Goal: Task Accomplishment & Management: Use online tool/utility

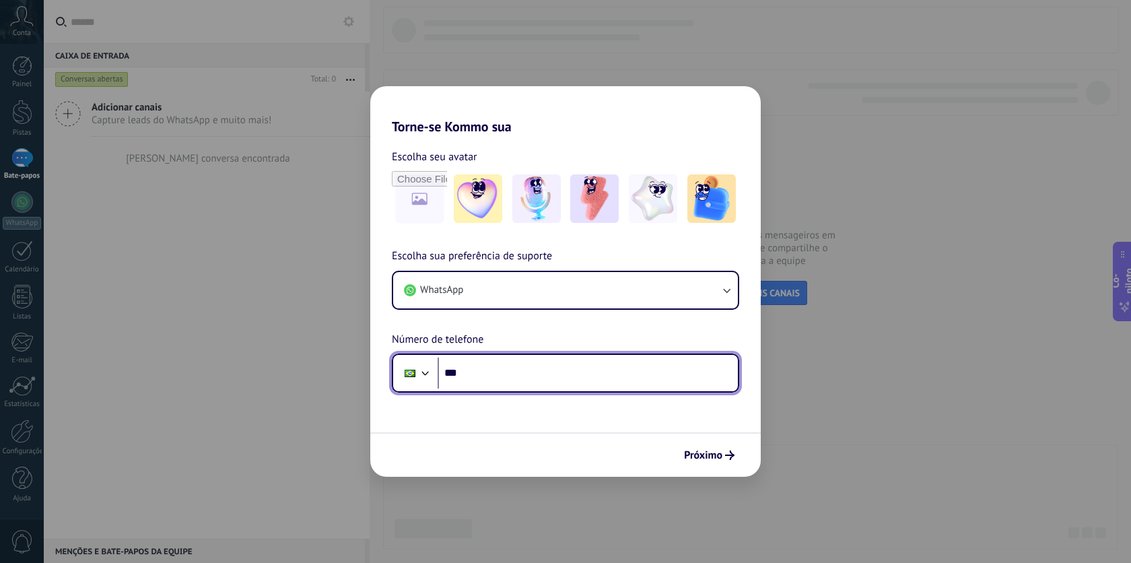
click at [484, 374] on input "***" at bounding box center [588, 372] width 300 height 31
type input "**********"
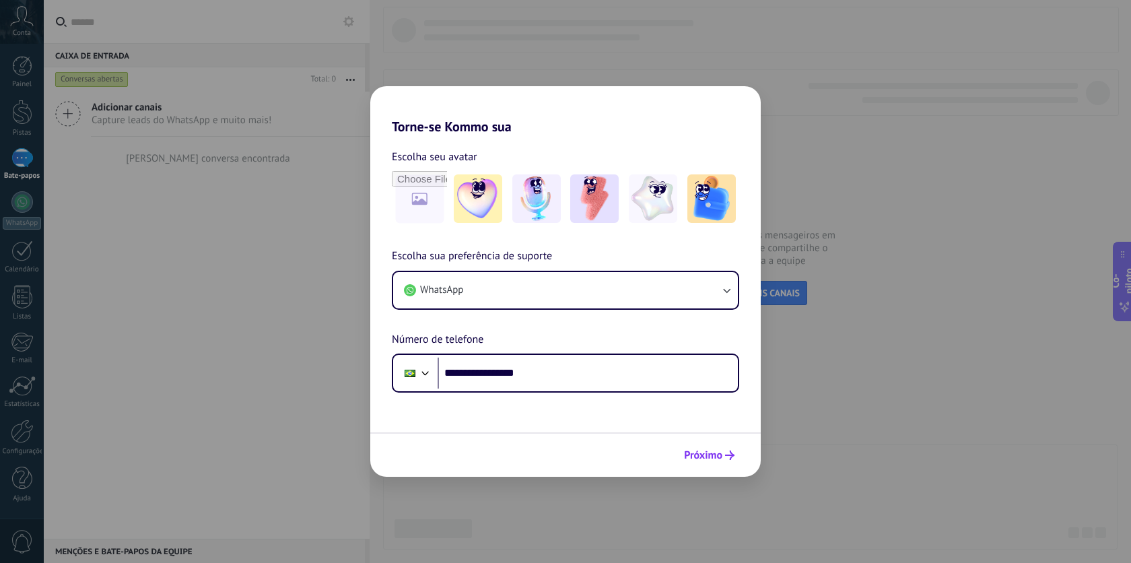
click at [699, 452] on font "Próximo" at bounding box center [703, 454] width 38 height 13
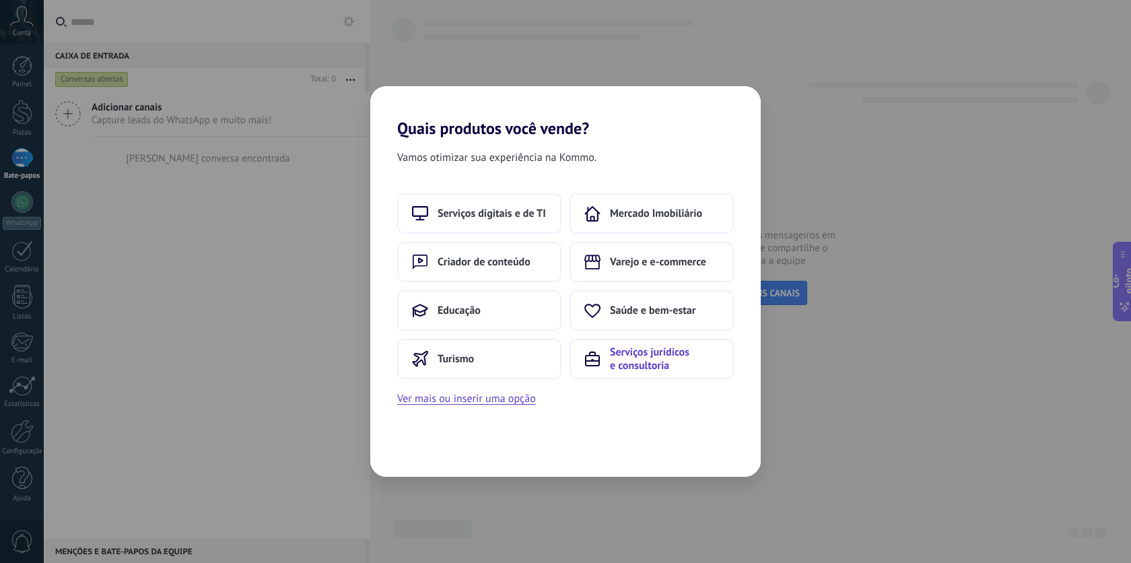
click at [668, 358] on font "Serviços jurídicos e consultoria" at bounding box center [649, 358] width 79 height 27
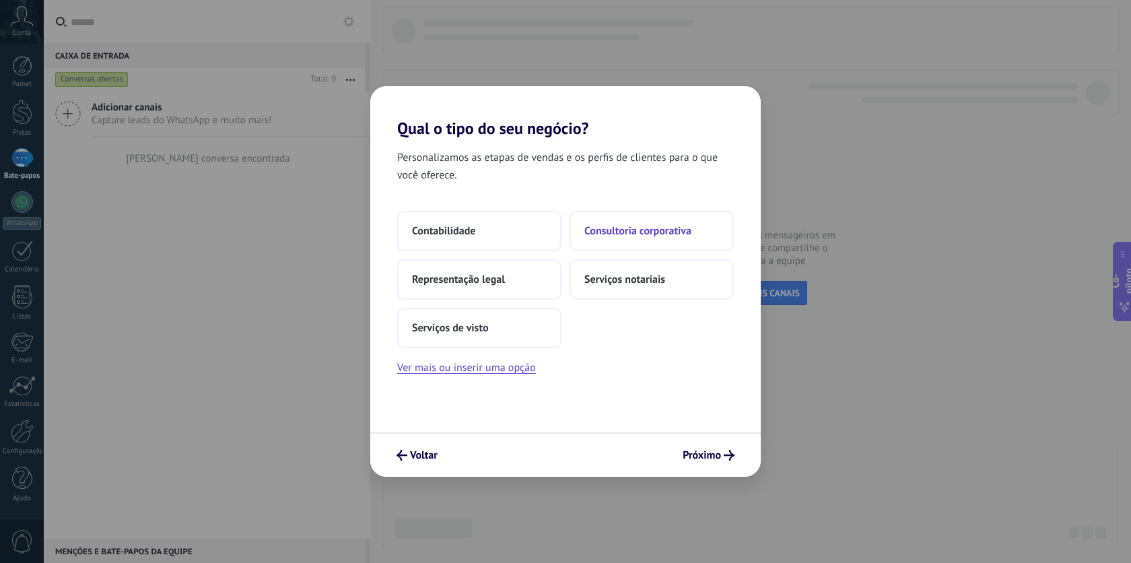
click at [600, 235] on font "Consultoria corporativa" at bounding box center [637, 230] width 107 height 13
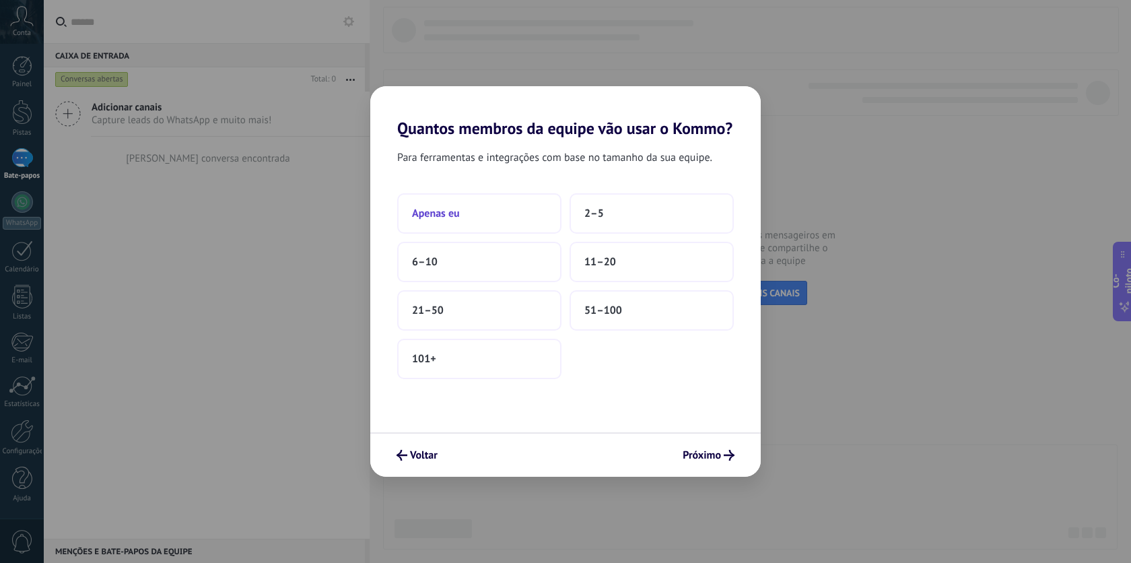
drag, startPoint x: 470, startPoint y: 216, endPoint x: 529, endPoint y: 204, distance: 60.5
click at [529, 204] on button "Apenas eu" at bounding box center [479, 213] width 164 height 40
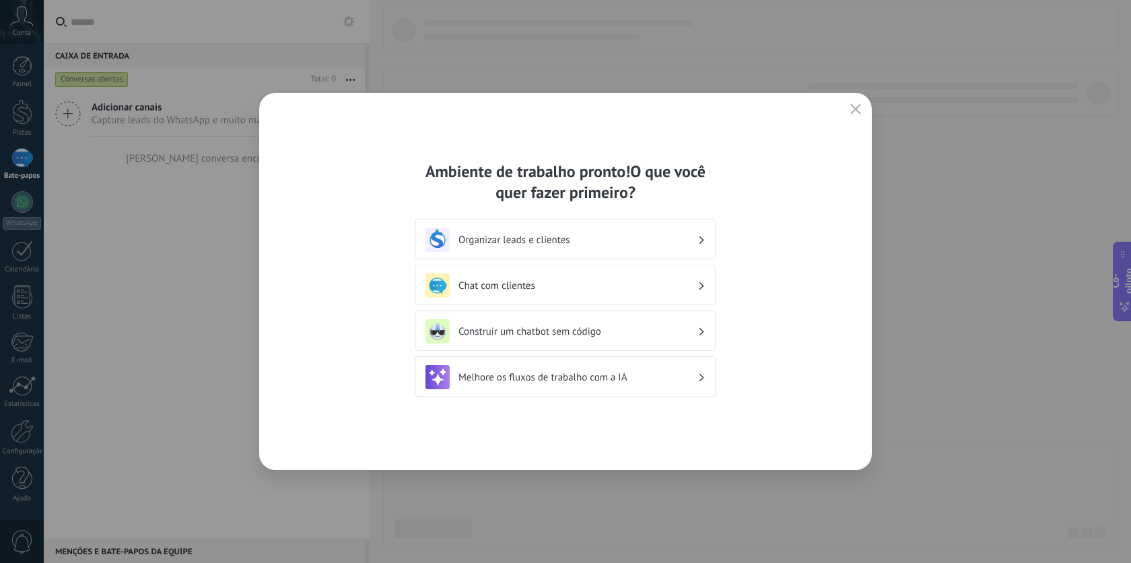
click at [698, 240] on div "Organizar leads e clientes" at bounding box center [565, 240] width 280 height 24
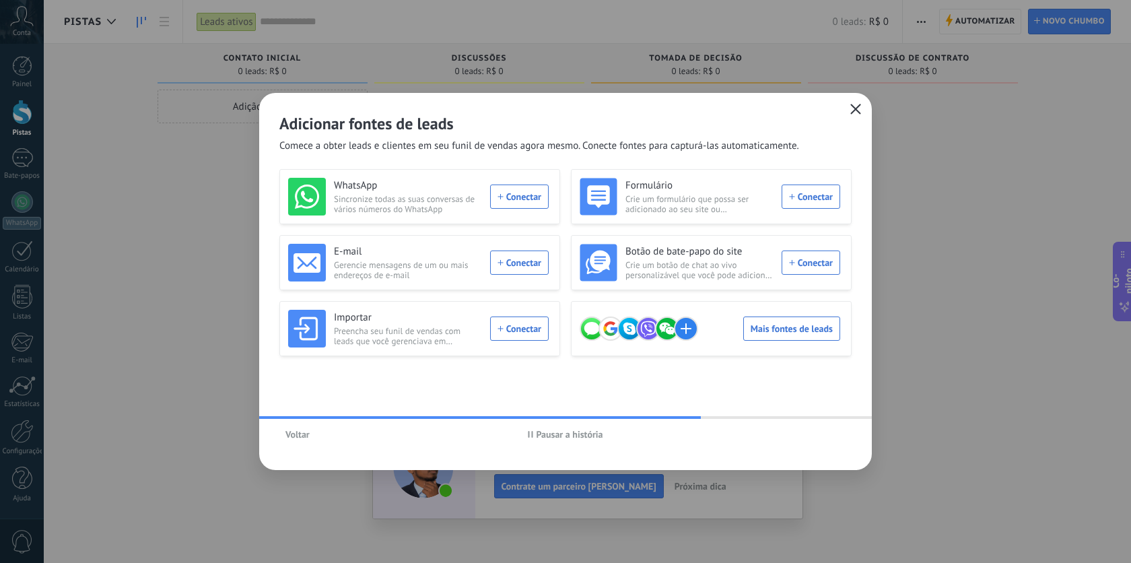
click at [852, 107] on icon "button" at bounding box center [855, 109] width 11 height 11
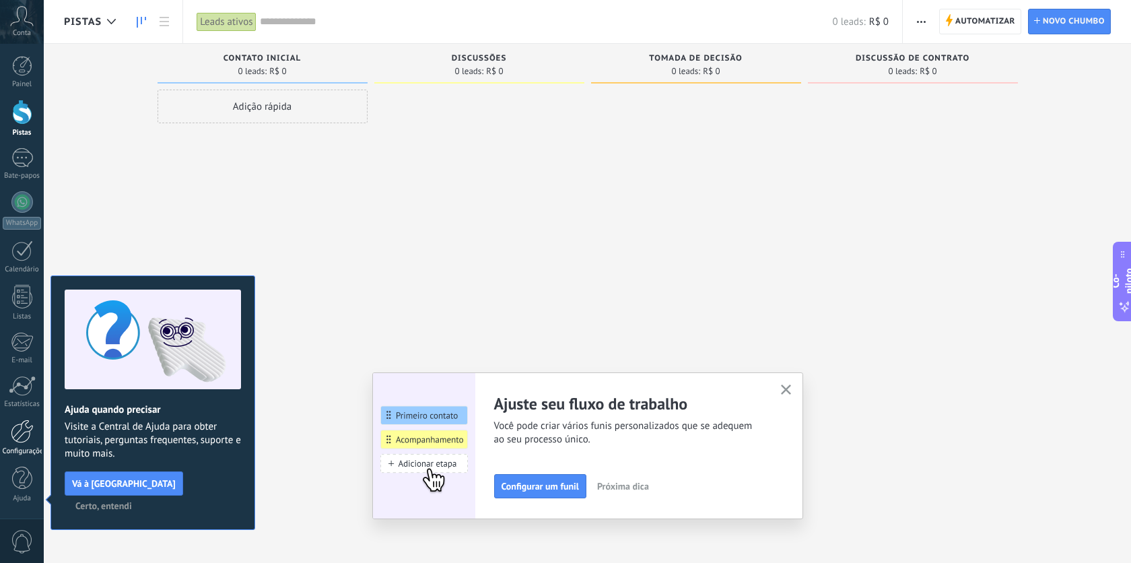
click at [24, 440] on div at bounding box center [22, 431] width 23 height 24
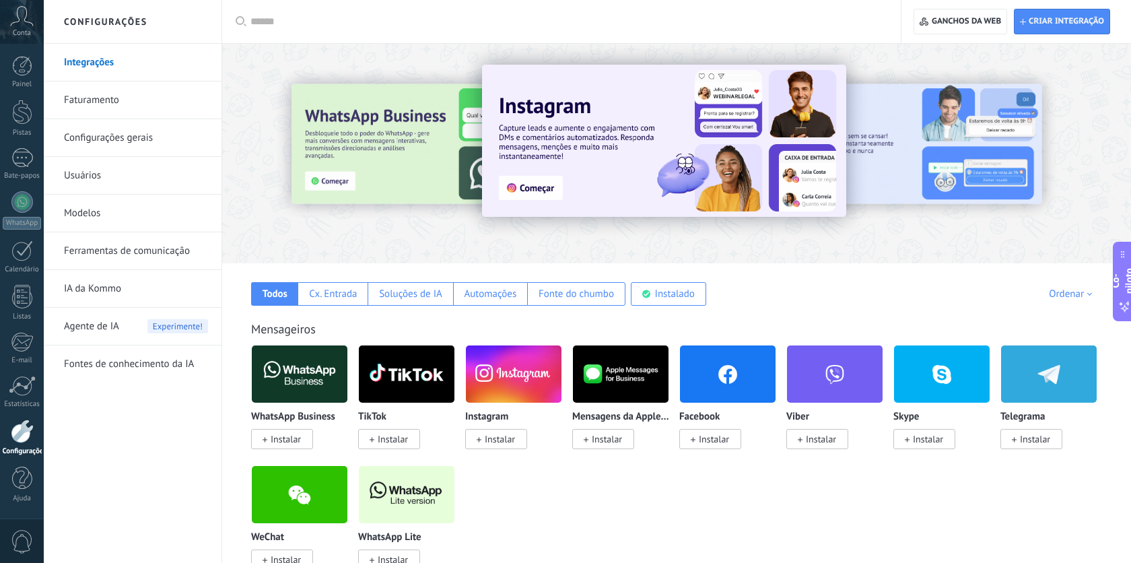
click at [525, 184] on img at bounding box center [664, 141] width 364 height 152
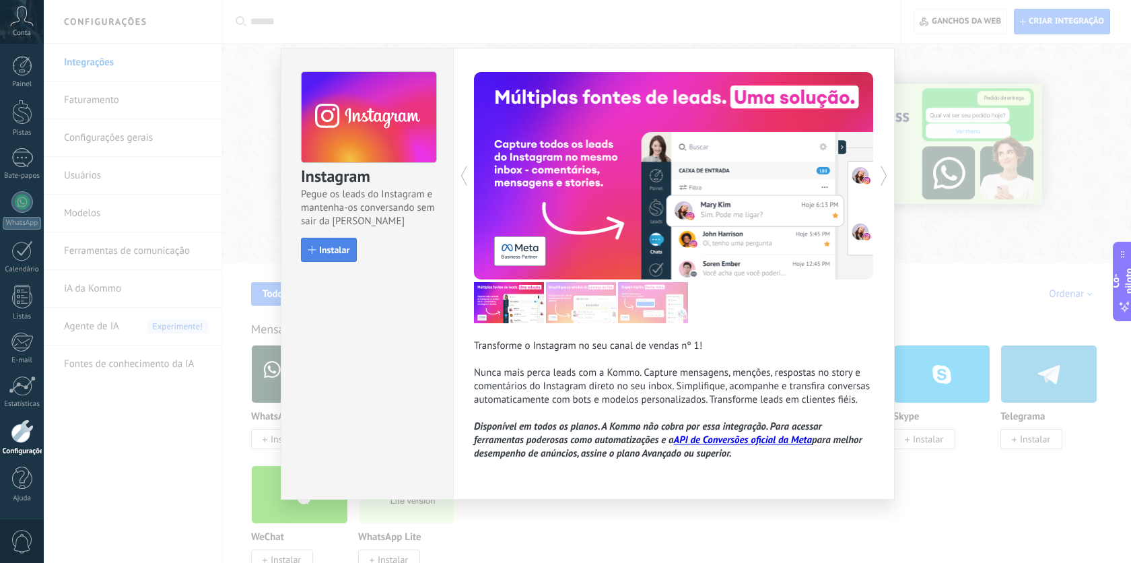
click at [324, 256] on button "Instalar" at bounding box center [329, 250] width 56 height 24
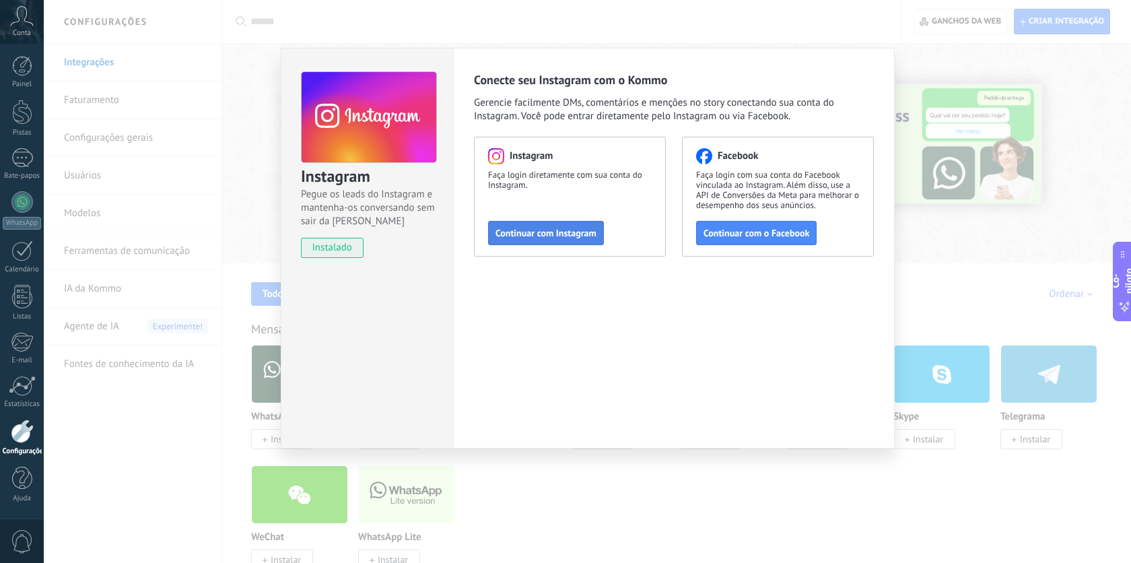
click at [556, 238] on font "Continuar com Instagram" at bounding box center [545, 233] width 101 height 12
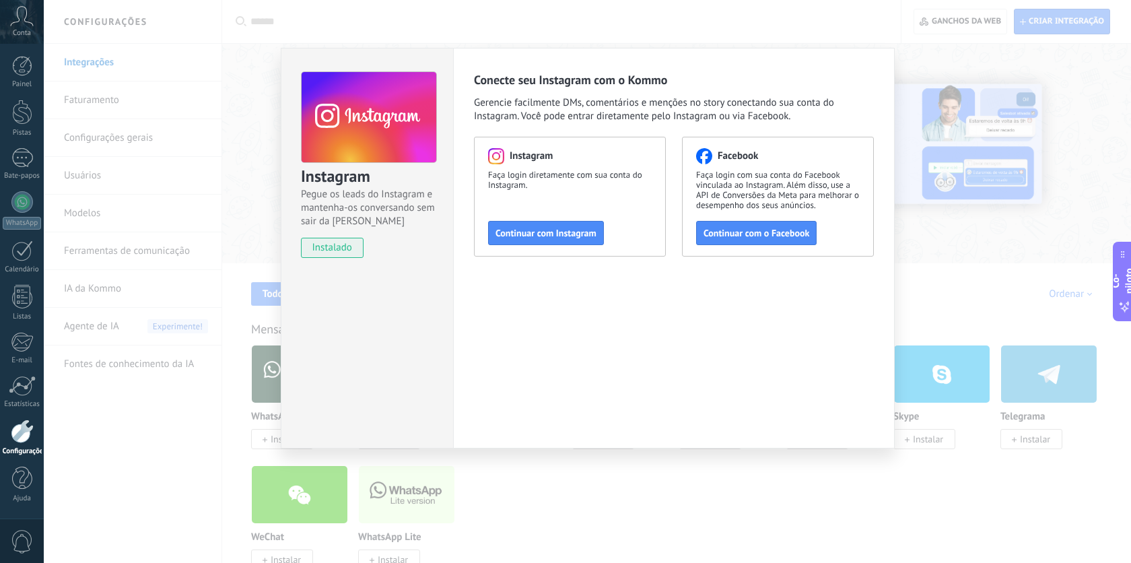
click at [779, 38] on div "Instagram Pegue os leads do Instagram e mantenha-os conversando sem sair da Kom…" at bounding box center [587, 281] width 1087 height 563
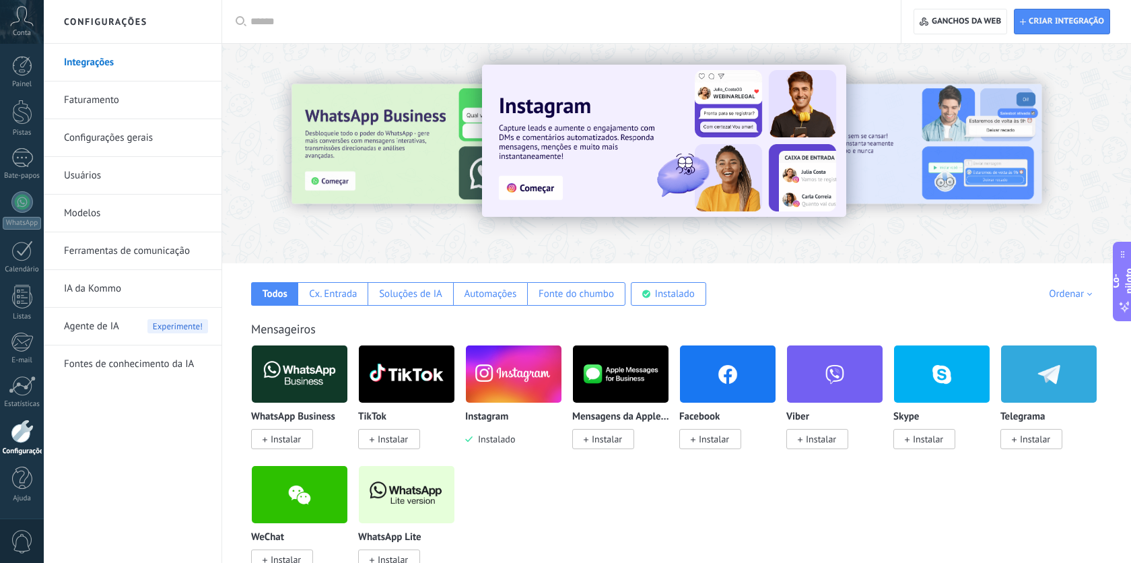
click at [295, 373] on img at bounding box center [300, 373] width 96 height 65
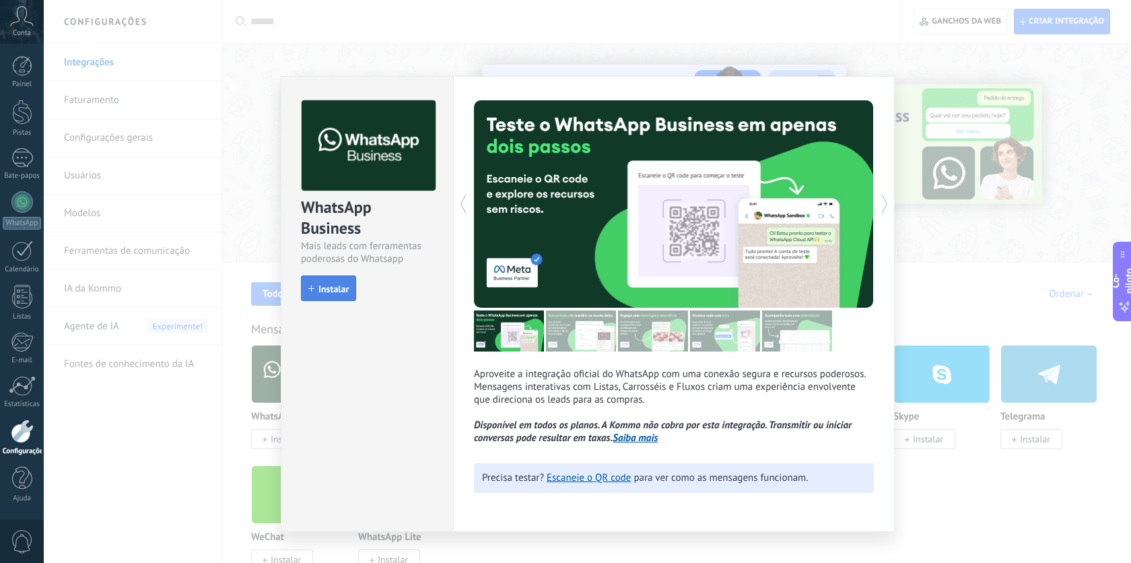
click at [327, 293] on font "Instalar" at bounding box center [333, 289] width 30 height 12
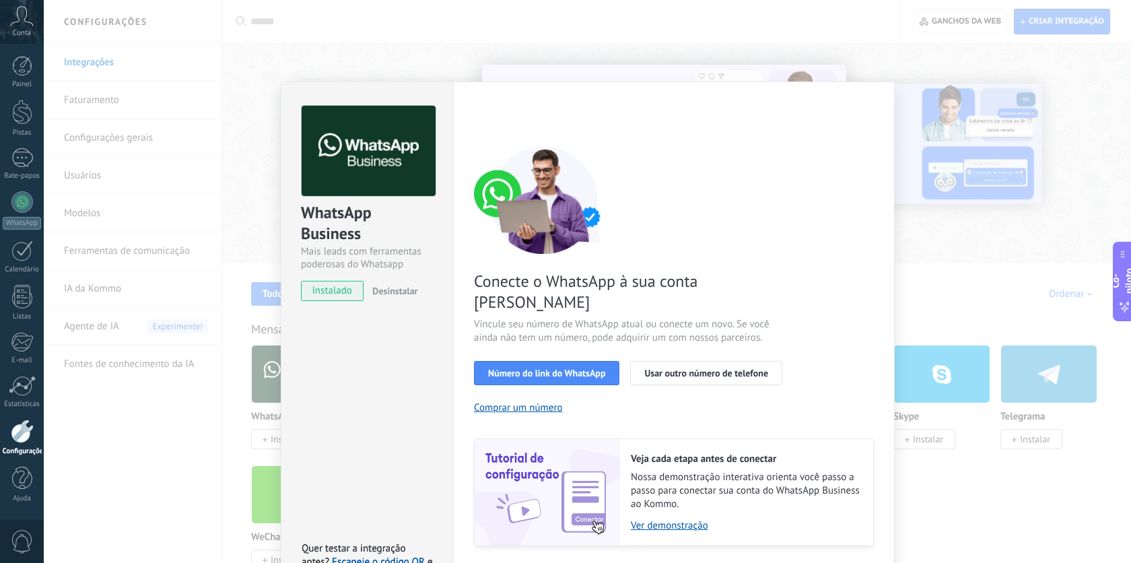
click at [877, 69] on div "WhatsApp Business Mais leads com ferramentas poderosas do Whatsapp instalado De…" at bounding box center [587, 281] width 1087 height 563
